Goal: Information Seeking & Learning: Learn about a topic

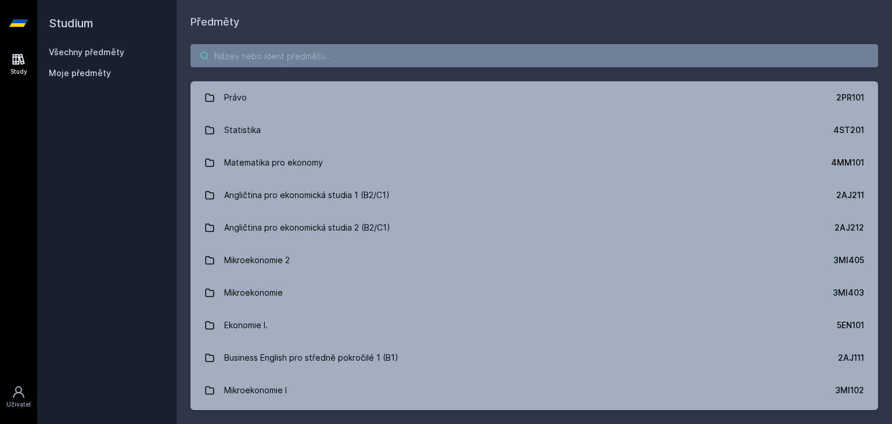
click at [287, 59] on input "search" at bounding box center [533, 55] width 687 height 23
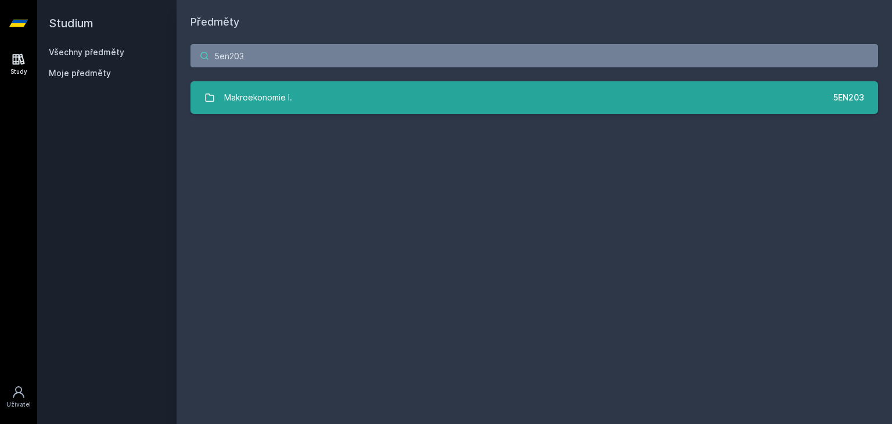
type input "5en203"
click at [283, 111] on link "Makroekonomie I. 5EN203" at bounding box center [533, 97] width 687 height 33
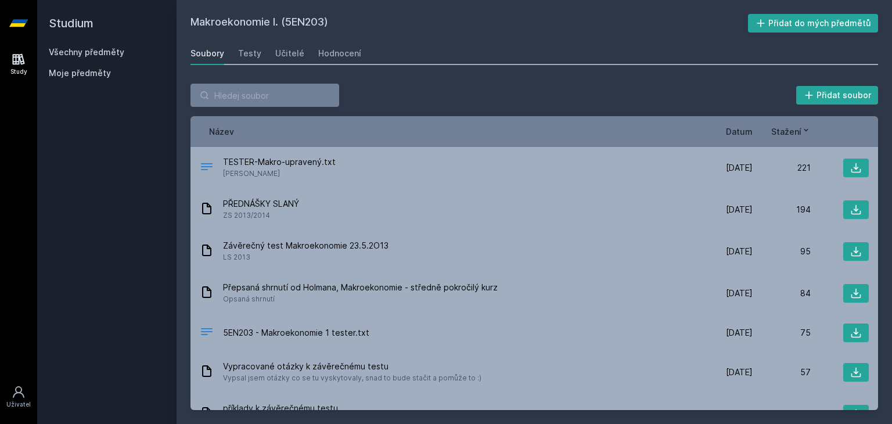
click at [747, 127] on span "Datum" at bounding box center [739, 131] width 27 height 12
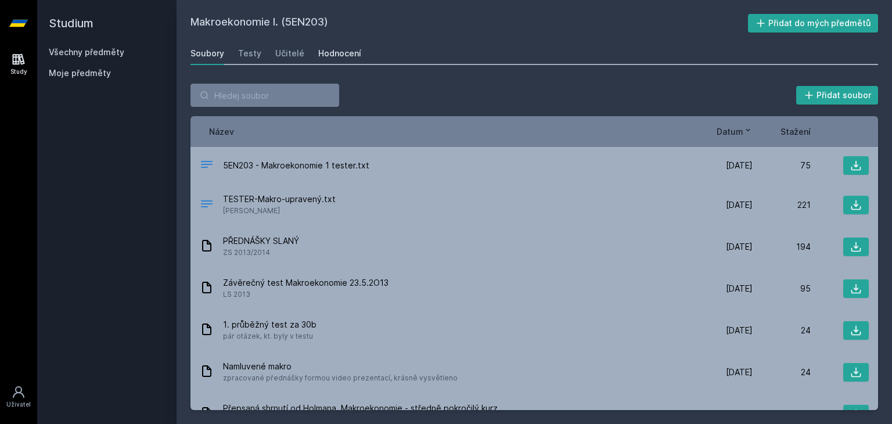
click at [318, 52] on div "Hodnocení" at bounding box center [339, 54] width 43 height 12
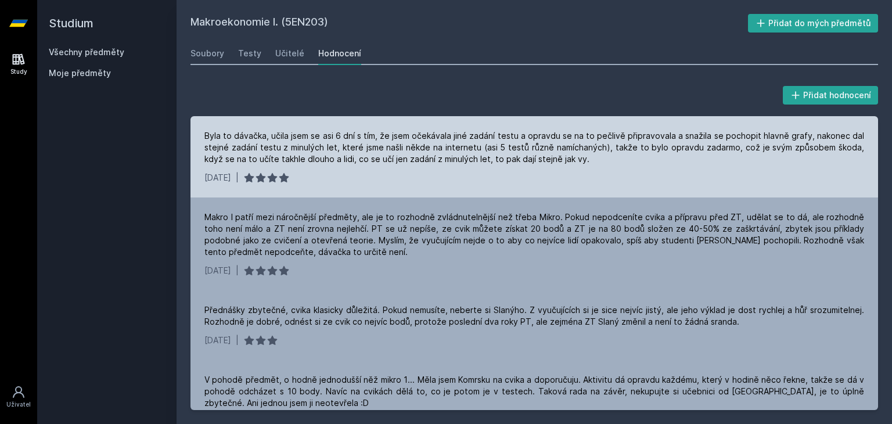
click at [243, 138] on div "Byla to dávačka, učila jsem se asi 6 dní s tím, že jsem očekávala jiné zadání t…" at bounding box center [534, 147] width 660 height 35
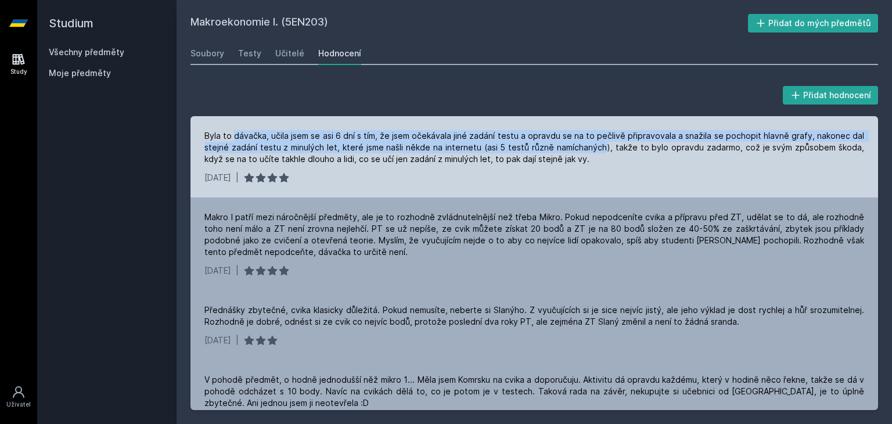
drag, startPoint x: 243, startPoint y: 138, endPoint x: 575, endPoint y: 152, distance: 332.4
click at [575, 152] on div "Byla to dávačka, učila jsem se asi 6 dní s tím, že jsem očekávala jiné zadání t…" at bounding box center [534, 147] width 660 height 35
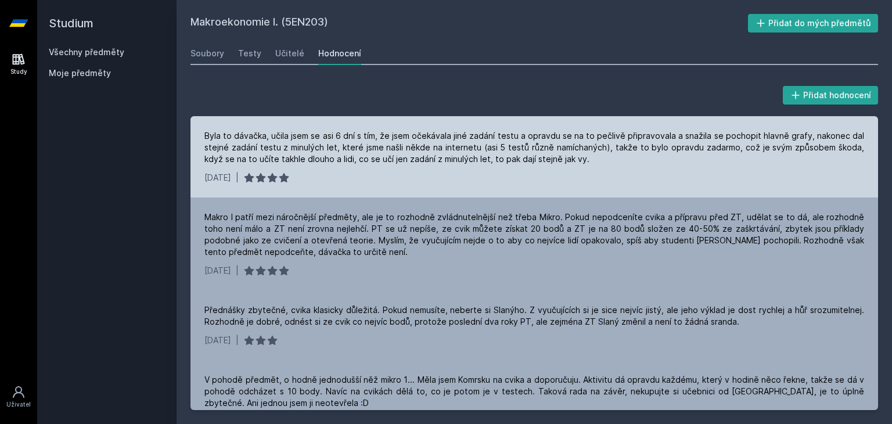
click at [211, 132] on div "Byla to dávačka, učila jsem se asi 6 dní s tím, že jsem očekávala jiné zadání t…" at bounding box center [534, 147] width 660 height 35
click at [466, 135] on div "Byla to dávačka, učila jsem se asi 6 dní s tím, že jsem očekávala jiné zadání t…" at bounding box center [534, 147] width 660 height 35
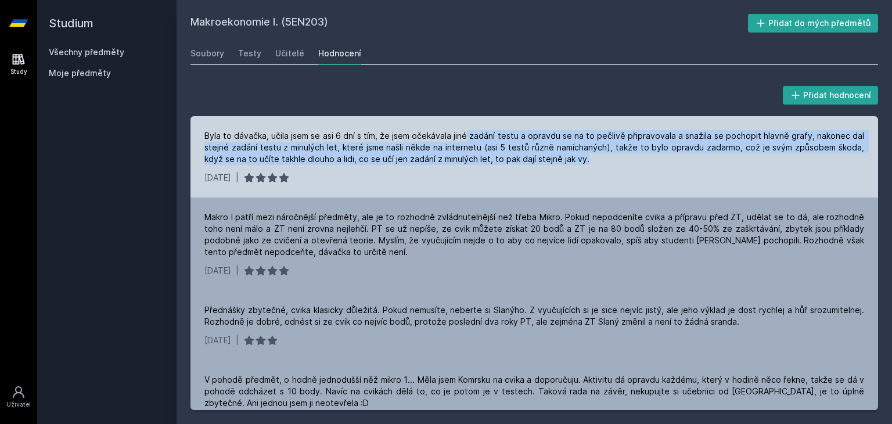
drag, startPoint x: 466, startPoint y: 135, endPoint x: 579, endPoint y: 158, distance: 115.7
click at [579, 158] on div "Byla to dávačka, učila jsem se asi 6 dní s tím, že jsem očekávala jiné zadání t…" at bounding box center [534, 147] width 660 height 35
drag, startPoint x: 579, startPoint y: 158, endPoint x: 381, endPoint y: 135, distance: 199.9
click at [381, 135] on div "Byla to dávačka, učila jsem se asi 6 dní s tím, že jsem očekávala jiné zadání t…" at bounding box center [534, 147] width 660 height 35
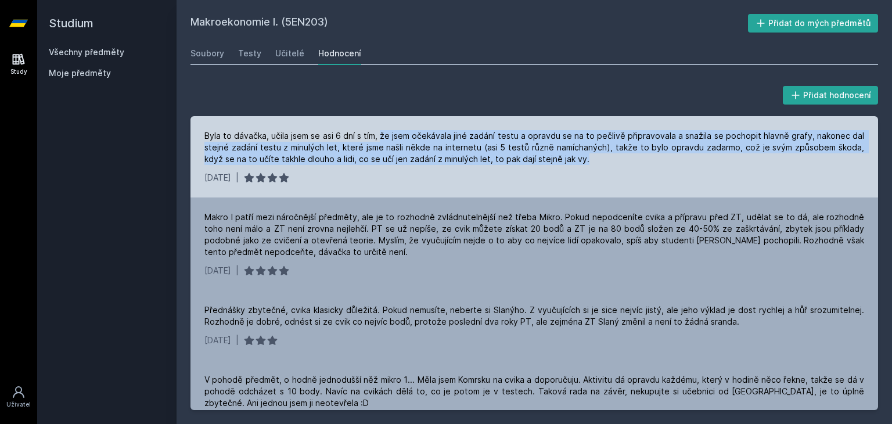
click at [381, 135] on div "Byla to dávačka, učila jsem se asi 6 dní s tím, že jsem očekávala jiné zadání t…" at bounding box center [534, 147] width 660 height 35
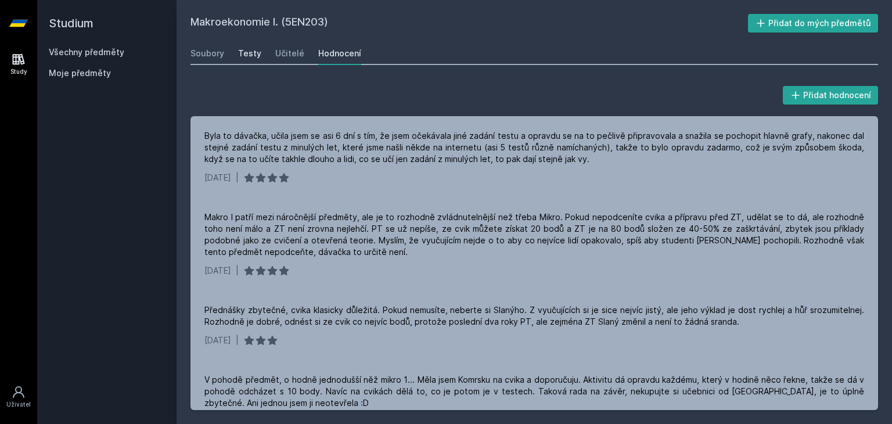
click at [250, 51] on div "Testy" at bounding box center [249, 54] width 23 height 12
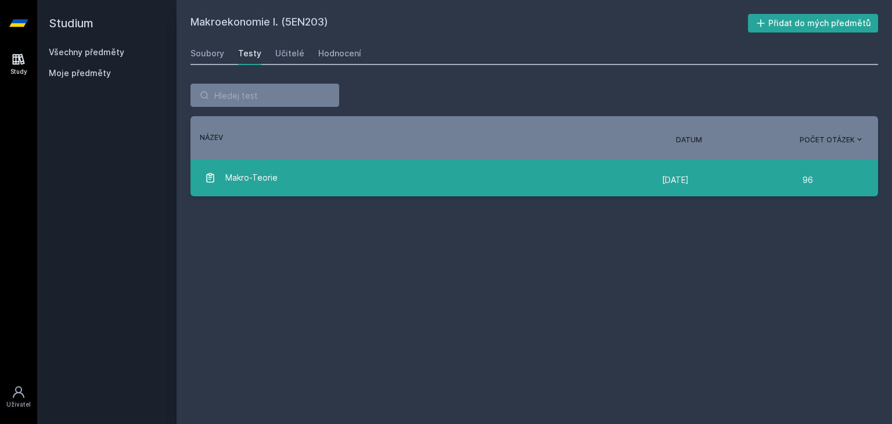
click at [318, 174] on div "Makro-Teorie" at bounding box center [432, 177] width 457 height 23
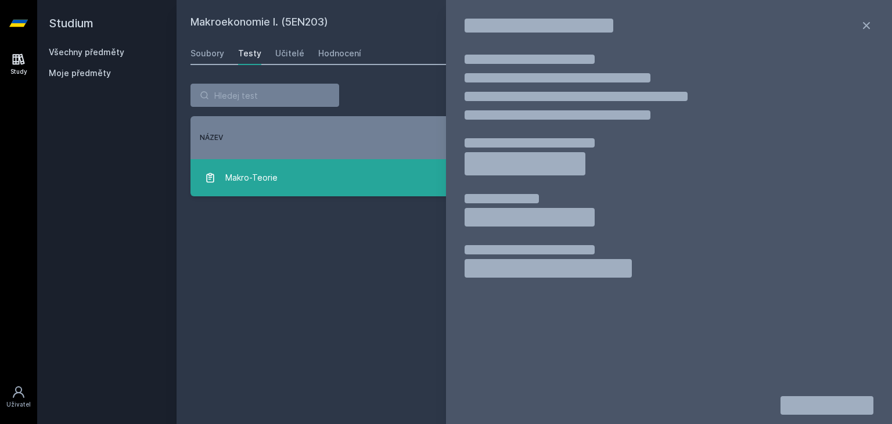
click at [332, 165] on link "Makro-Teorie [DATE] [DATE] 96" at bounding box center [533, 177] width 687 height 37
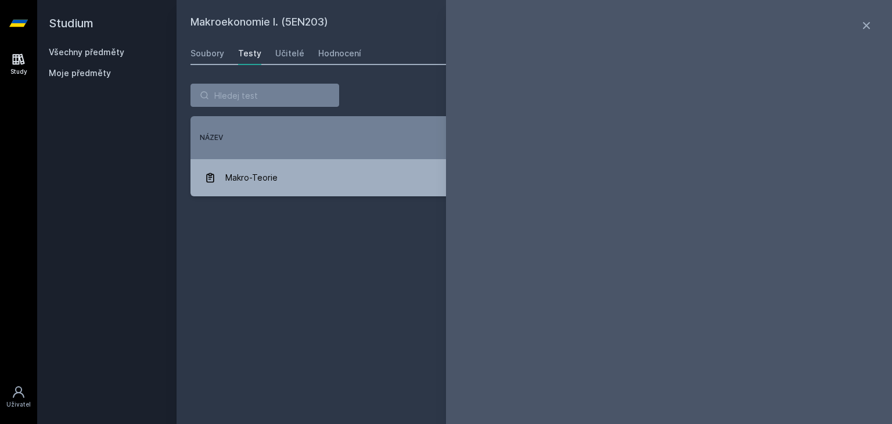
click at [274, 266] on div "Makroekonomie I. (5EN203) Přidat do mých předmětů [GEOGRAPHIC_DATA] Testy Učite…" at bounding box center [533, 212] width 687 height 396
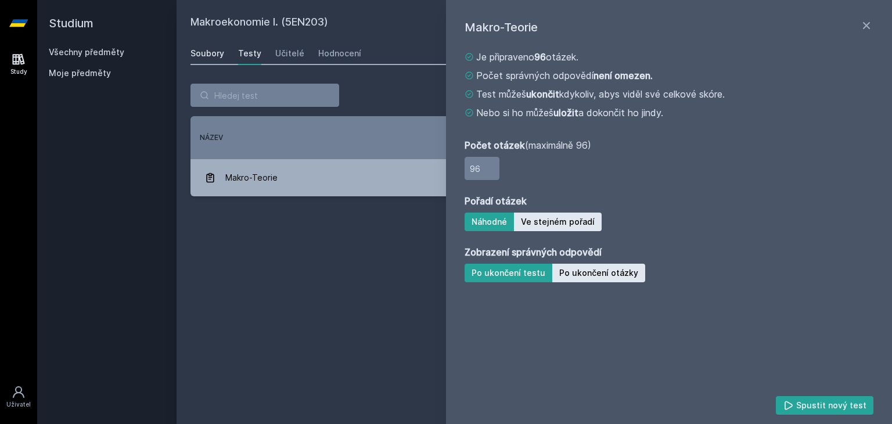
click at [202, 56] on div "Soubory" at bounding box center [207, 54] width 34 height 12
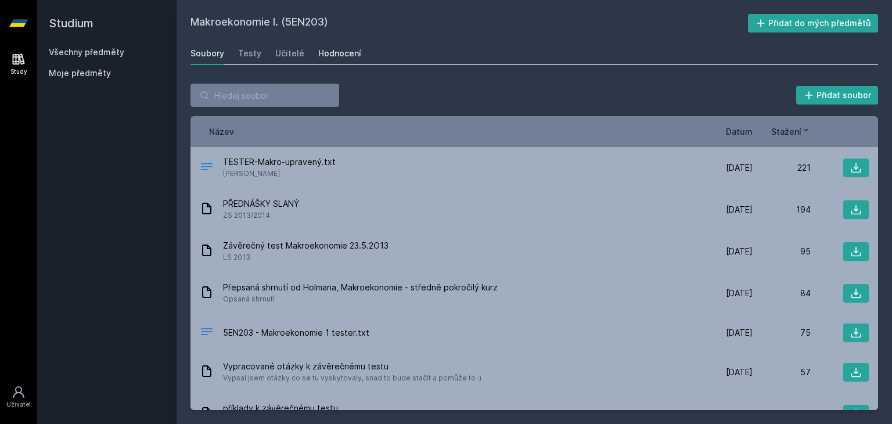
click at [348, 52] on div "Hodnocení" at bounding box center [339, 54] width 43 height 12
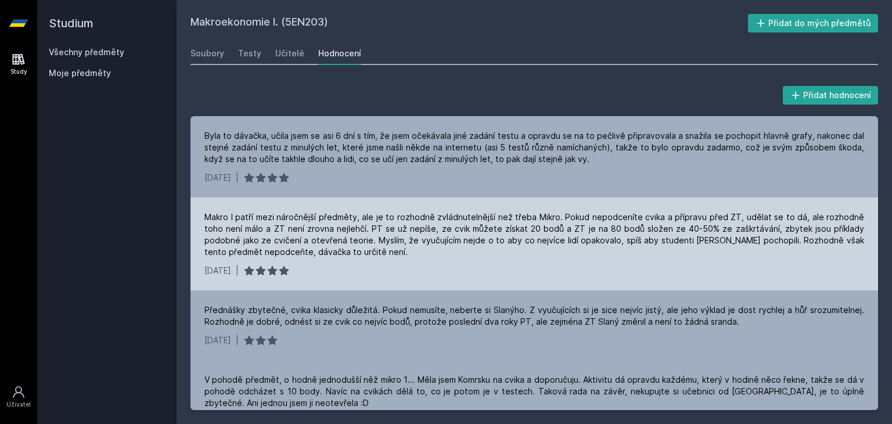
click at [380, 228] on div "Makro I patří mezi náročnější předměty, ale je to rozhodně zvládnutelnější než …" at bounding box center [534, 234] width 660 height 46
drag, startPoint x: 380, startPoint y: 228, endPoint x: 560, endPoint y: 226, distance: 180.0
click at [560, 226] on div "Makro I patří mezi náročnější předměty, ale je to rozhodně zvládnutelnější než …" at bounding box center [534, 234] width 660 height 46
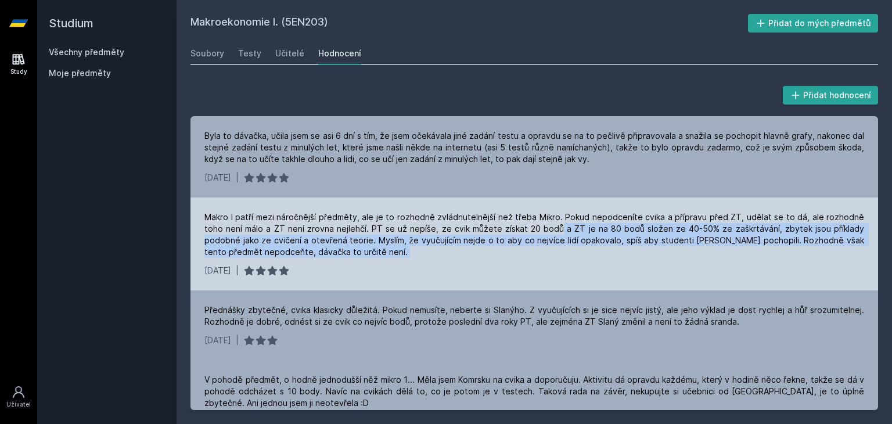
drag, startPoint x: 560, startPoint y: 226, endPoint x: 708, endPoint y: 250, distance: 150.5
click at [708, 250] on div "Makro I patří mezi náročnější předměty, ale je to rozhodně zvládnutelnější než …" at bounding box center [534, 234] width 660 height 46
drag, startPoint x: 708, startPoint y: 250, endPoint x: 528, endPoint y: 233, distance: 181.3
click at [528, 233] on div "Makro I patří mezi náročnější předměty, ale je to rozhodně zvládnutelnější než …" at bounding box center [534, 234] width 660 height 46
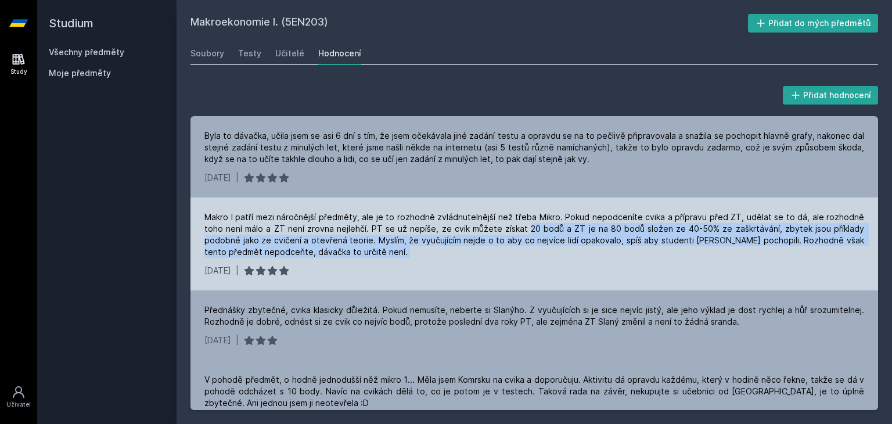
click at [528, 233] on div "Makro I patří mezi náročnější předměty, ale je to rozhodně zvládnutelnější než …" at bounding box center [534, 234] width 660 height 46
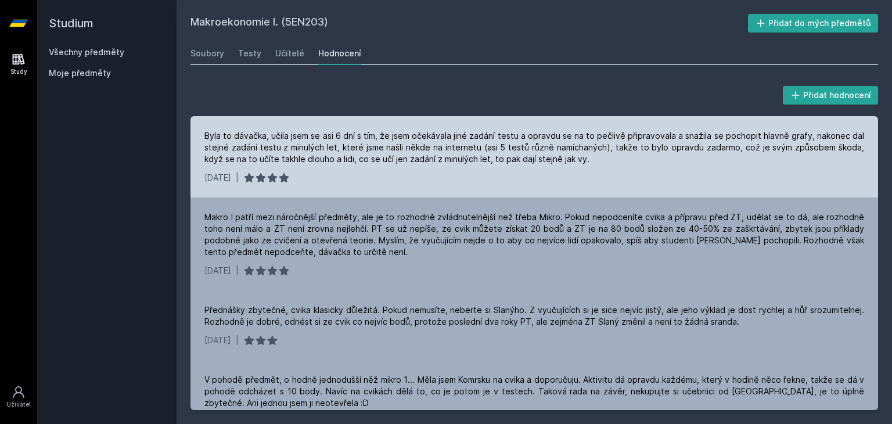
click at [224, 133] on div "Byla to dávačka, učila jsem se asi 6 dní s tím, že jsem očekávala jiné zadání t…" at bounding box center [534, 147] width 660 height 35
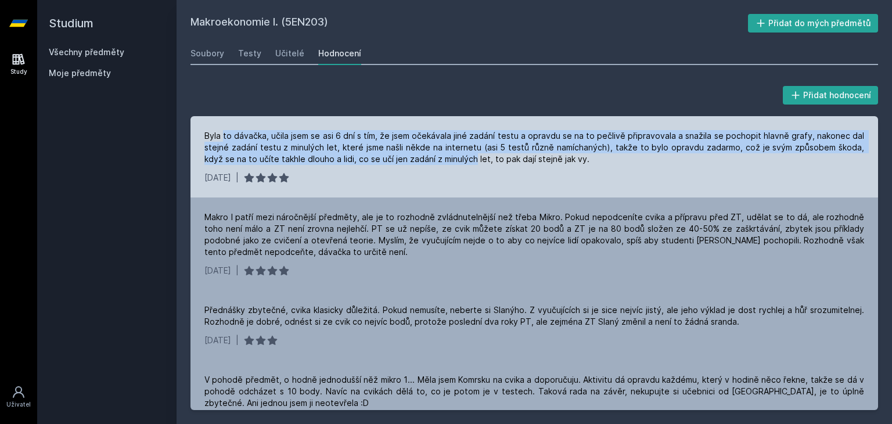
drag, startPoint x: 224, startPoint y: 133, endPoint x: 453, endPoint y: 163, distance: 231.3
click at [453, 163] on div "Byla to dávačka, učila jsem se asi 6 dní s tím, že jsem očekávala jiné zadání t…" at bounding box center [534, 147] width 660 height 35
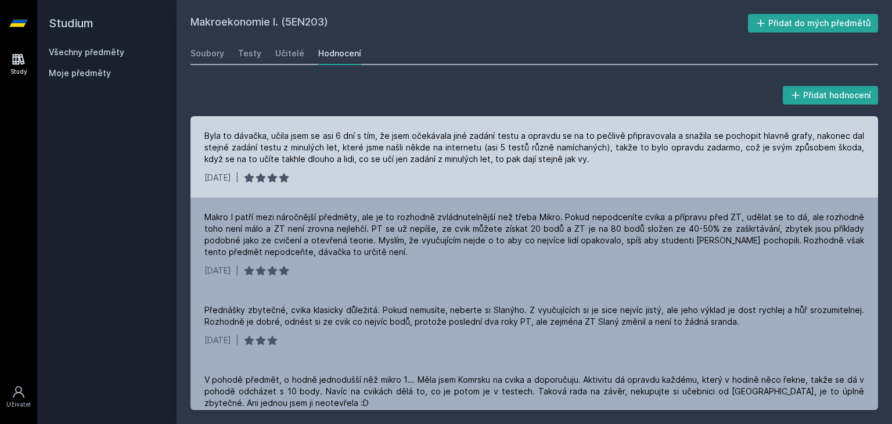
click at [596, 159] on div "Byla to dávačka, učila jsem se asi 6 dní s tím, že jsem očekávala jiné zadání t…" at bounding box center [534, 147] width 660 height 35
click at [203, 132] on div "Byla to dávačka, učila jsem se asi 6 dní s tím, že jsem očekávala jiné zadání t…" at bounding box center [533, 156] width 687 height 81
click at [212, 132] on div "Byla to dávačka, učila jsem se asi 6 dní s tím, že jsem očekávala jiné zadání t…" at bounding box center [534, 147] width 660 height 35
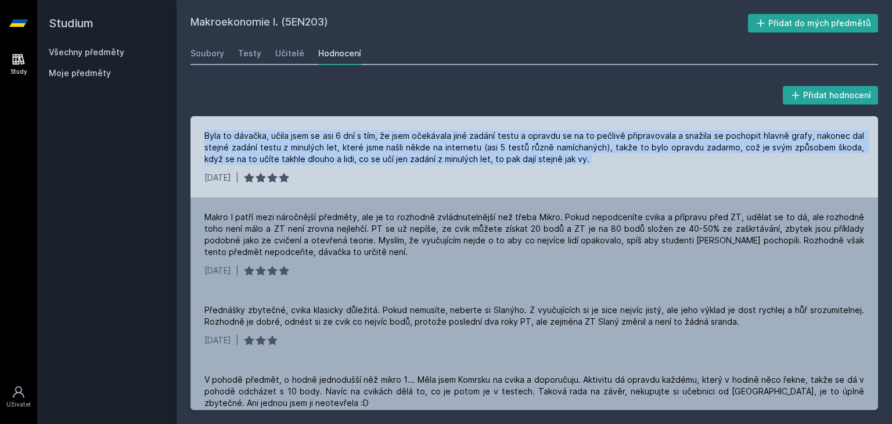
drag, startPoint x: 212, startPoint y: 132, endPoint x: 595, endPoint y: 159, distance: 383.6
click at [595, 159] on div "Byla to dávačka, učila jsem se asi 6 dní s tím, že jsem očekávala jiné zadání t…" at bounding box center [534, 147] width 660 height 35
click at [588, 158] on div "Byla to dávačka, učila jsem se asi 6 dní s tím, že jsem očekávala jiné zadání t…" at bounding box center [534, 147] width 660 height 35
drag, startPoint x: 588, startPoint y: 158, endPoint x: 246, endPoint y: 118, distance: 343.7
click at [246, 118] on div "Byla to dávačka, učila jsem se asi 6 dní s tím, že jsem očekávala jiné zadání t…" at bounding box center [533, 156] width 687 height 81
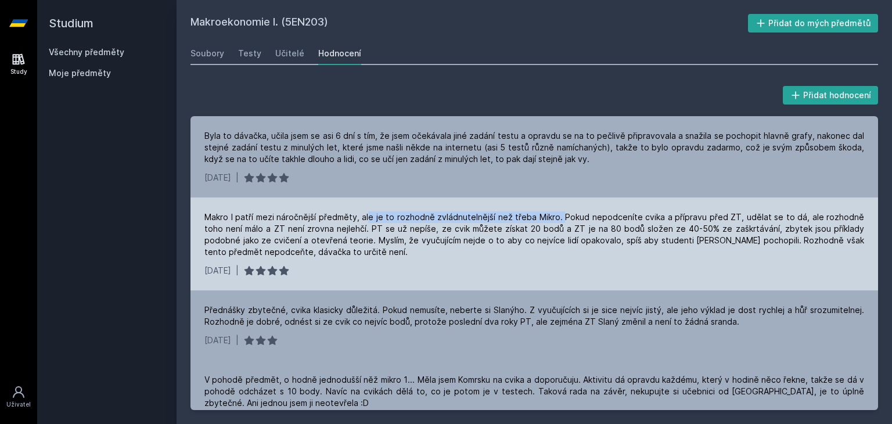
drag, startPoint x: 369, startPoint y: 211, endPoint x: 562, endPoint y: 213, distance: 192.8
click at [562, 213] on div "Makro I patří mezi náročnější předměty, ale je to rozhodně zvládnutelnější než …" at bounding box center [534, 234] width 660 height 46
click at [573, 213] on div "Makro I patří mezi náročnější předměty, ale je to rozhodně zvládnutelnější než …" at bounding box center [534, 234] width 660 height 46
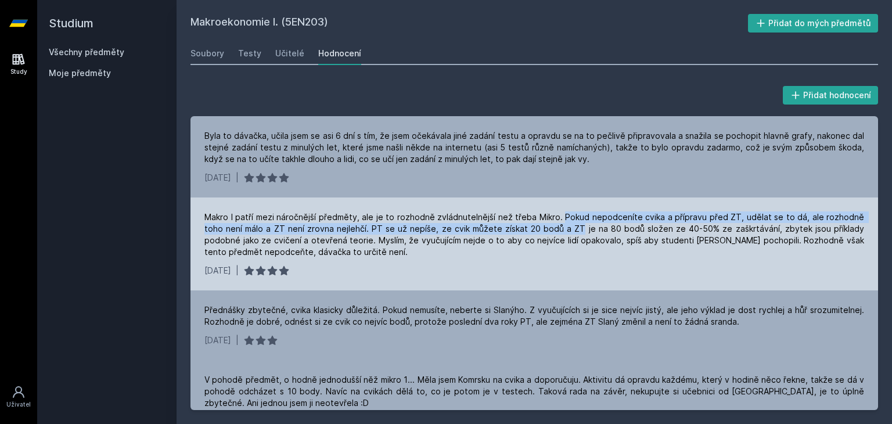
drag, startPoint x: 573, startPoint y: 213, endPoint x: 578, endPoint y: 232, distance: 19.3
click at [578, 232] on div "Makro I patří mezi náročnější předměty, ale je to rozhodně zvládnutelnější než …" at bounding box center [534, 234] width 660 height 46
